Goal: Task Accomplishment & Management: Manage account settings

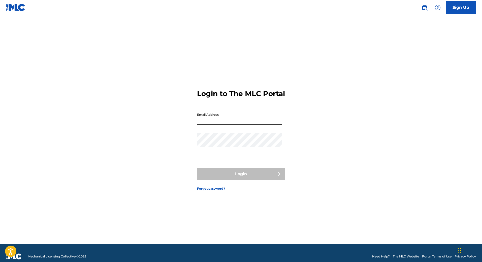
click at [246, 124] on input "Email Address" at bounding box center [239, 117] width 85 height 14
type input "[EMAIL_ADDRESS][DOMAIN_NAME]"
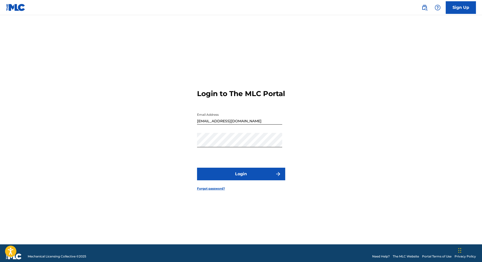
click at [230, 177] on button "Login" at bounding box center [241, 174] width 88 height 13
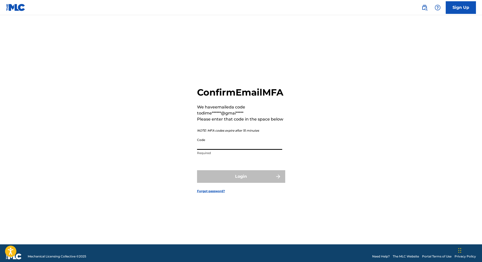
click at [228, 145] on input "Code" at bounding box center [239, 142] width 85 height 14
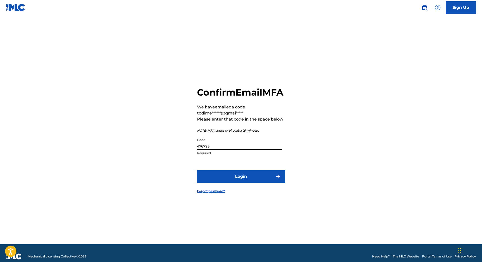
type input "476793"
click at [197, 170] on button "Login" at bounding box center [241, 176] width 88 height 13
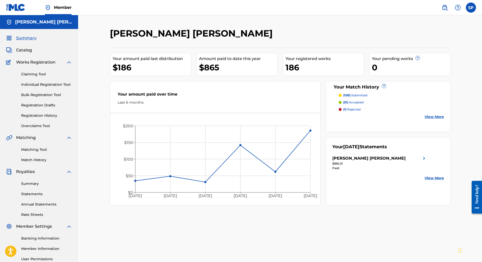
click at [437, 117] on link "View More" at bounding box center [434, 116] width 19 height 5
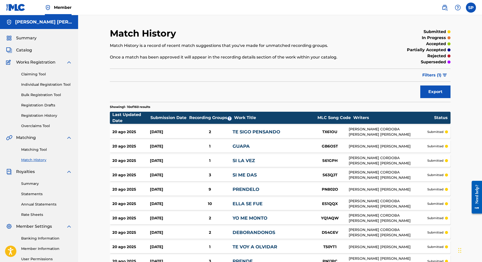
click at [24, 36] on span "Summary" at bounding box center [26, 38] width 20 height 6
